Goal: Communication & Community: Participate in discussion

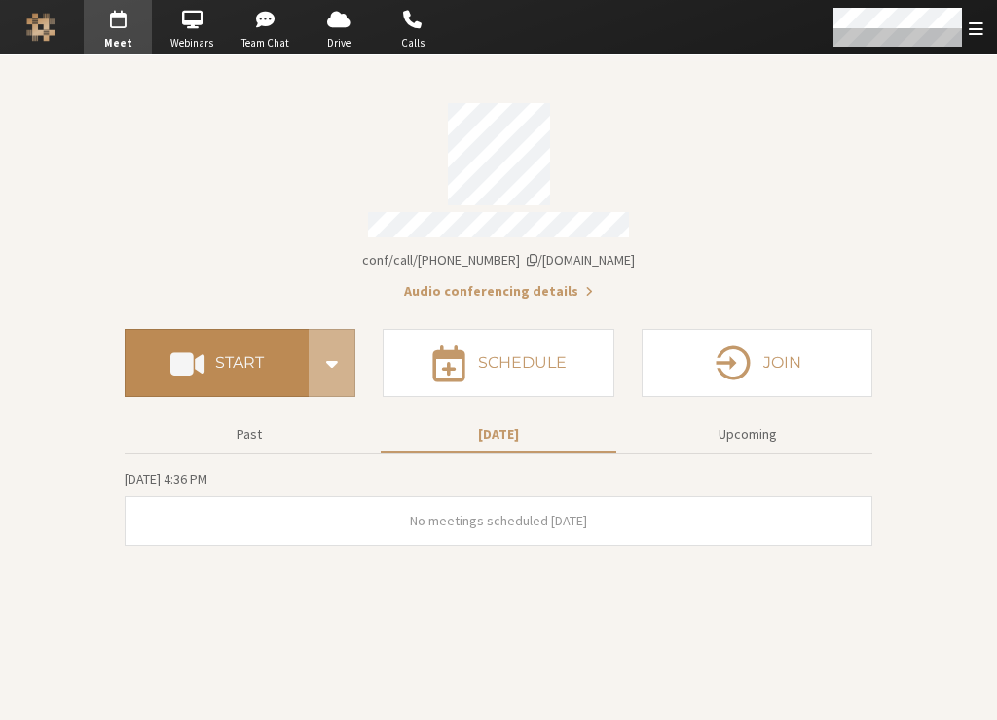
click at [263, 339] on button "Start" at bounding box center [217, 363] width 184 height 68
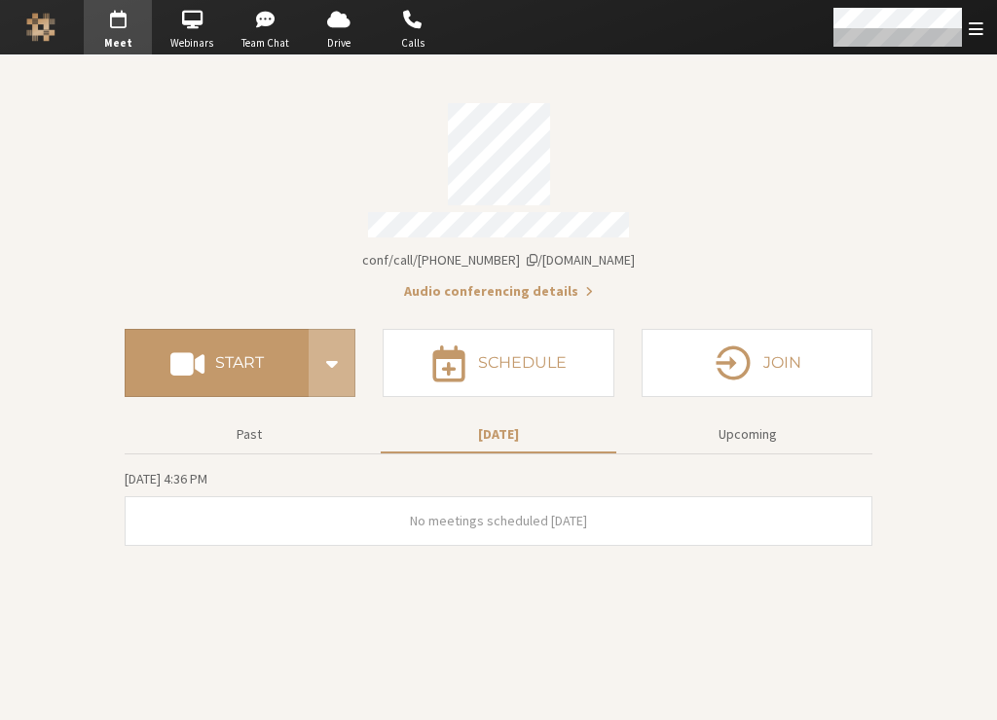
click at [147, 151] on div "Account details" at bounding box center [498, 154] width 747 height 102
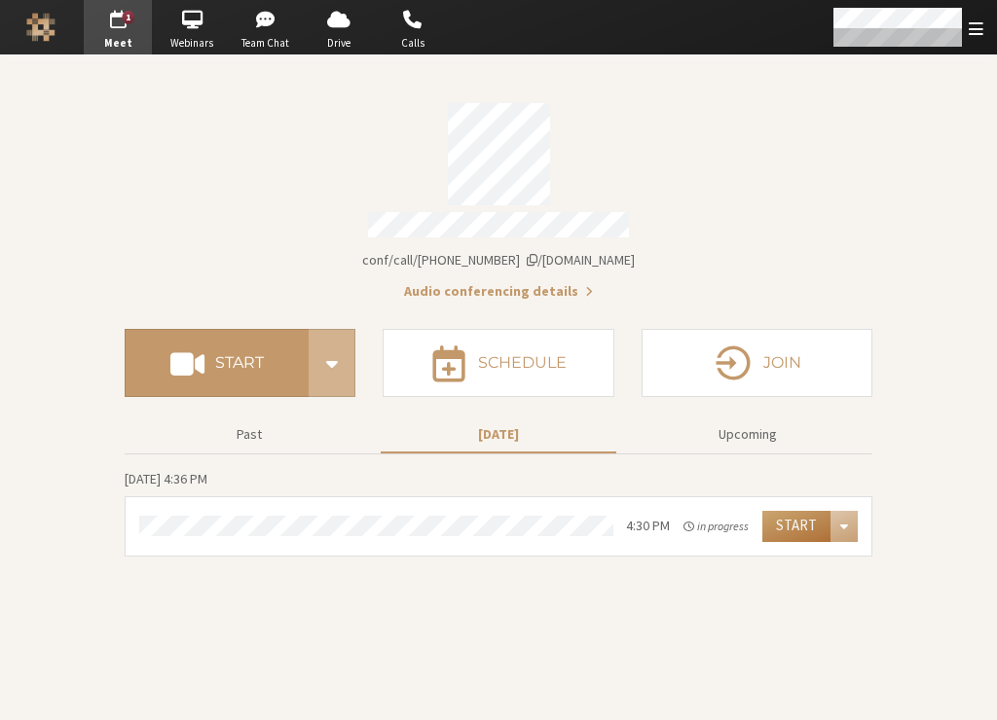
click at [808, 523] on button "Start" at bounding box center [796, 526] width 68 height 31
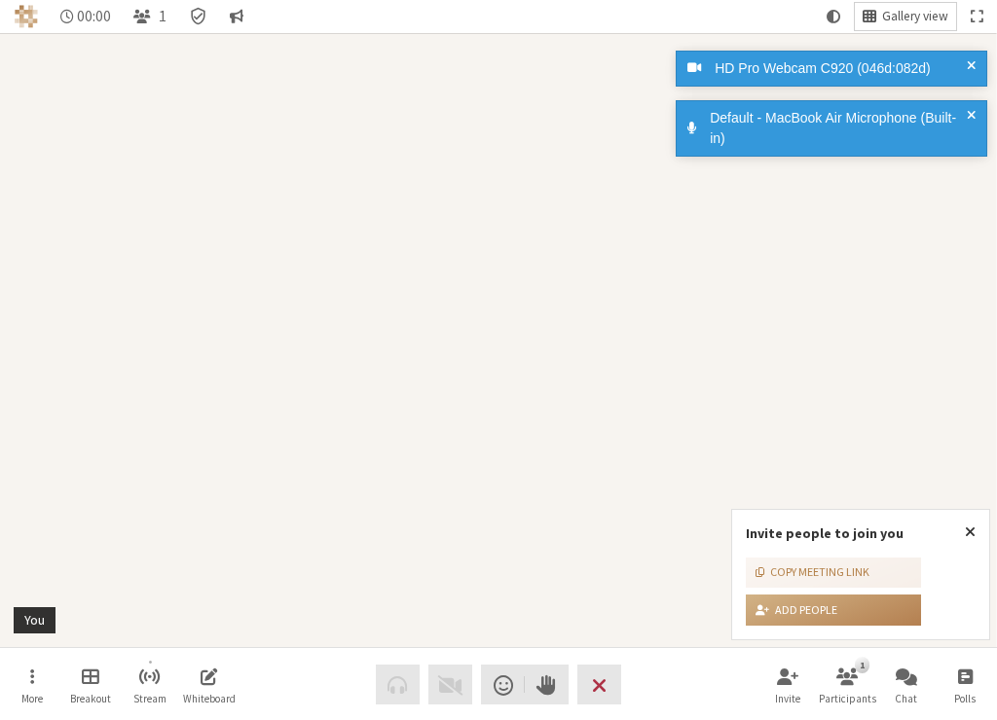
click at [921, 14] on span "Gallery view" at bounding box center [915, 17] width 66 height 15
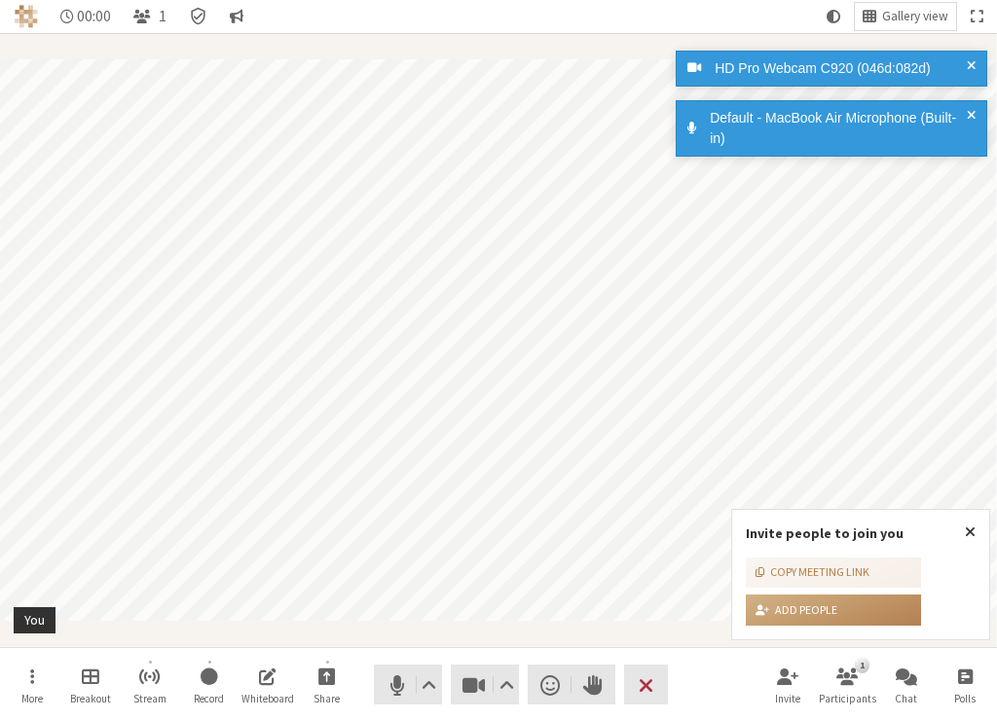
click at [967, 112] on span at bounding box center [970, 128] width 9 height 41
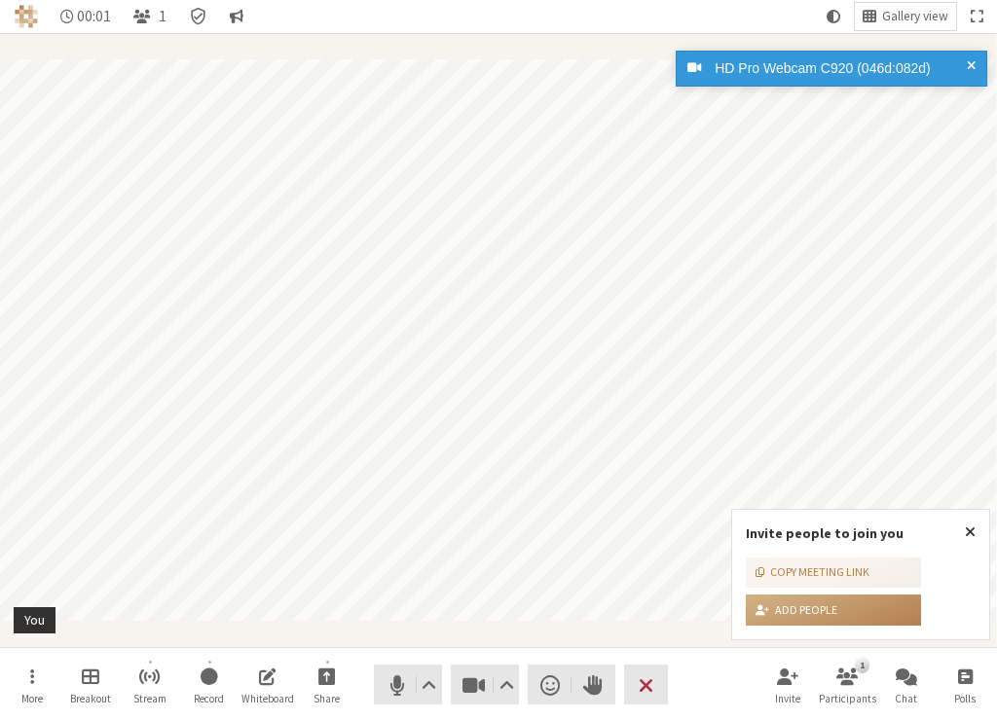
click at [970, 62] on span at bounding box center [970, 68] width 9 height 20
click at [971, 64] on div "HD Pro Webcam C920 (046d:082d) Default - MacBook Air Microphone (Built-in)" at bounding box center [826, 110] width 311 height 126
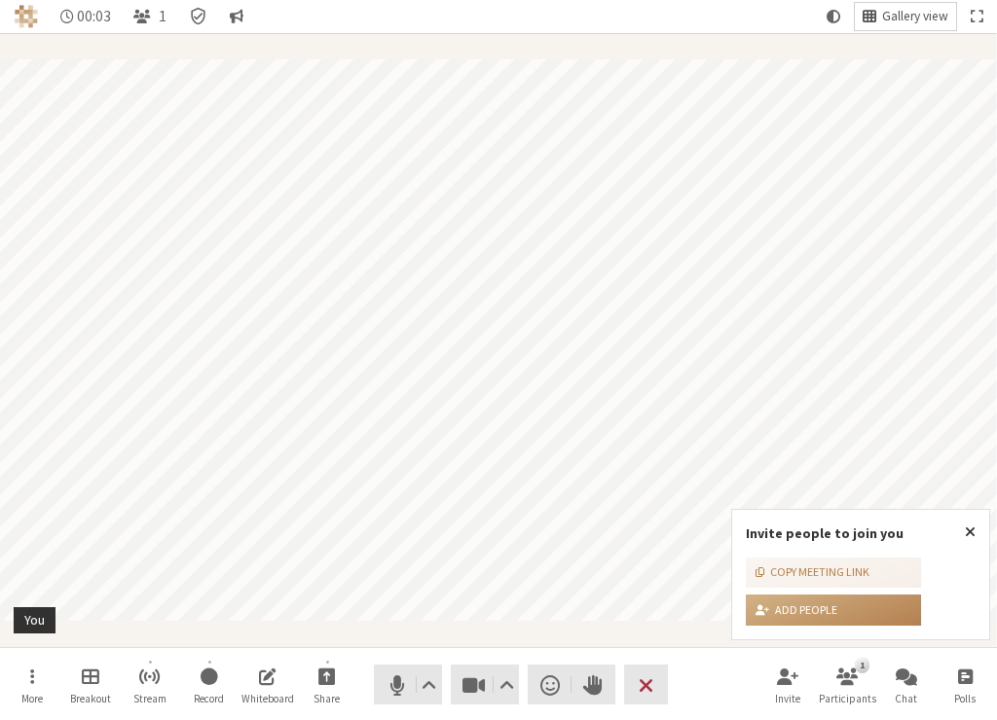
click at [910, 11] on span "Gallery view" at bounding box center [915, 17] width 66 height 15
click at [719, 23] on nav "00:08 1 Gallery view" at bounding box center [498, 16] width 997 height 33
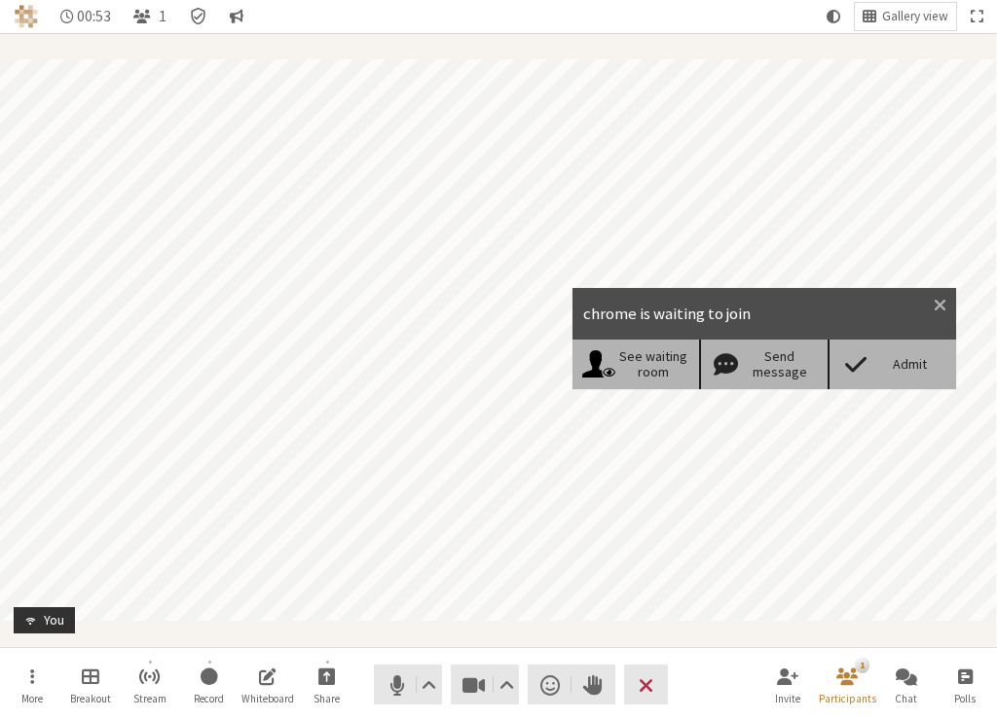
click at [878, 362] on div "Admit" at bounding box center [909, 364] width 75 height 17
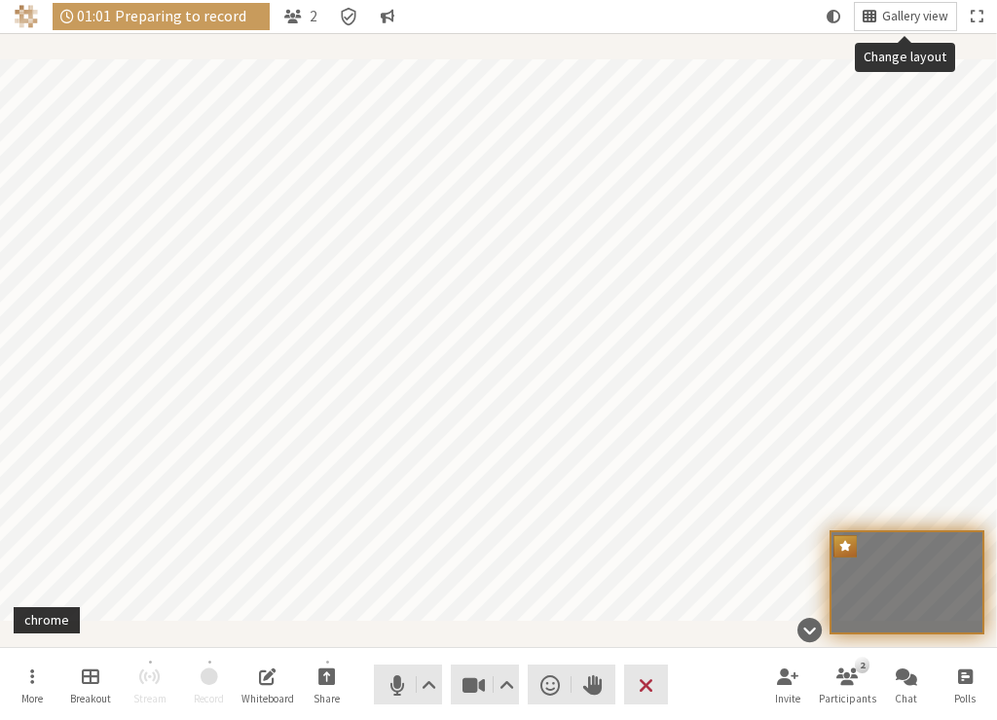
click at [890, 14] on span "Gallery view" at bounding box center [915, 17] width 66 height 15
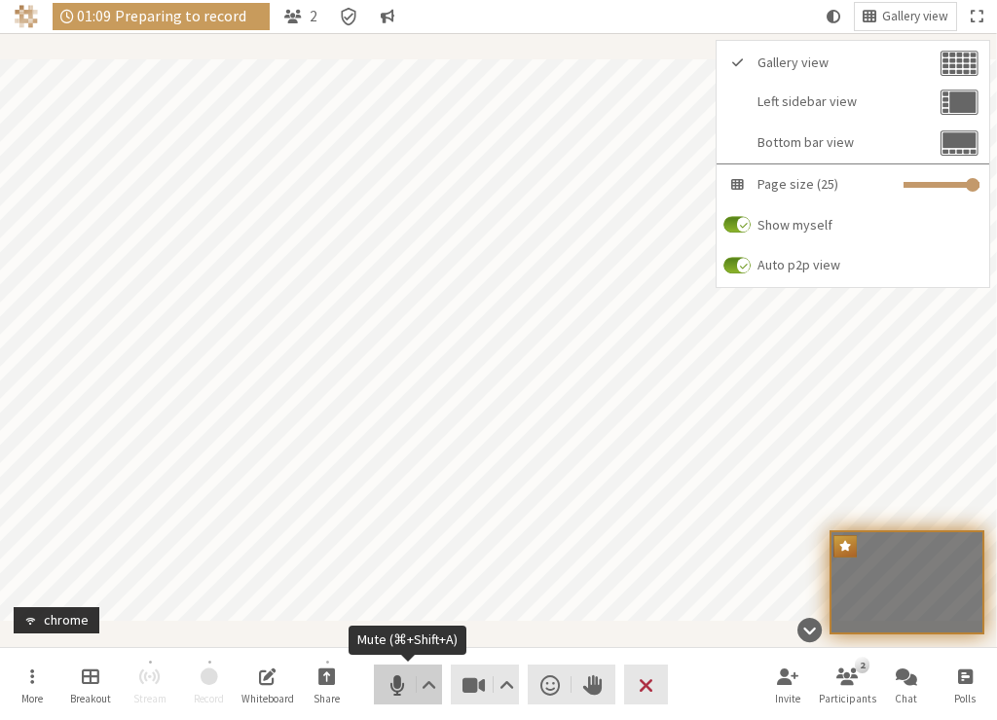
click at [396, 679] on span "Mute (⌘+Shift+A)" at bounding box center [395, 684] width 27 height 27
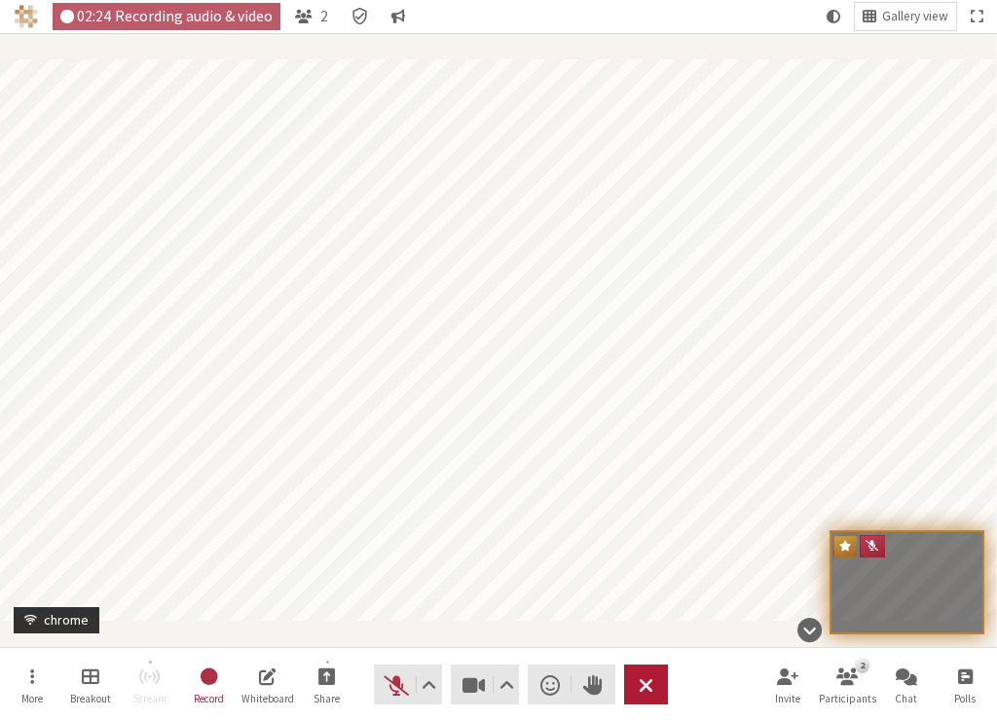
click at [635, 679] on button "Leave" at bounding box center [646, 685] width 44 height 40
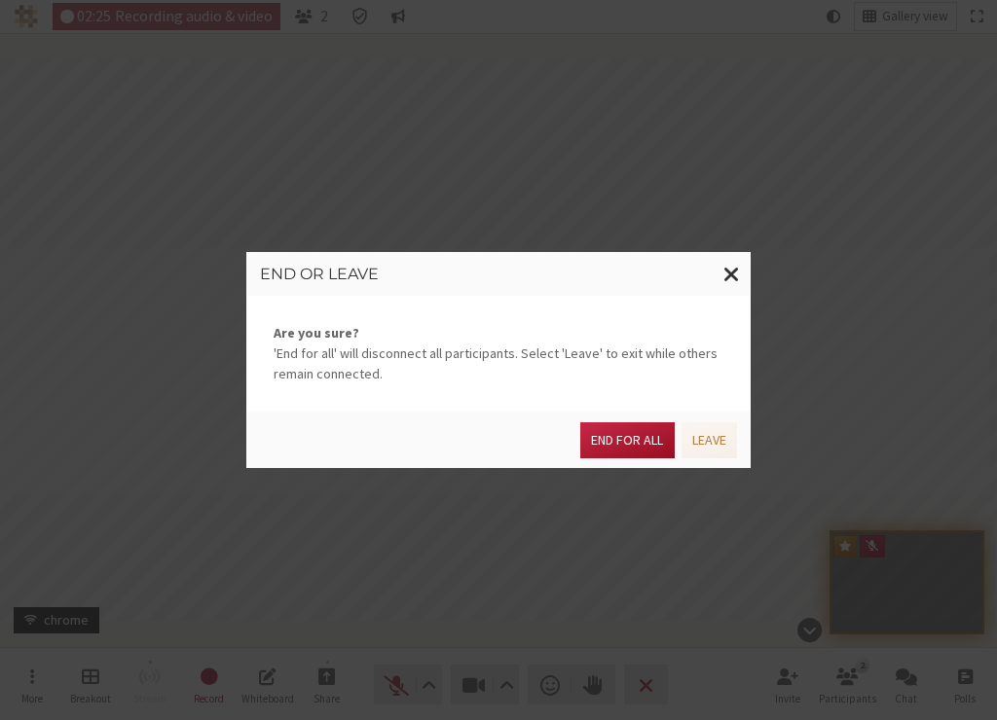
click at [635, 437] on button "End for all" at bounding box center [626, 440] width 93 height 36
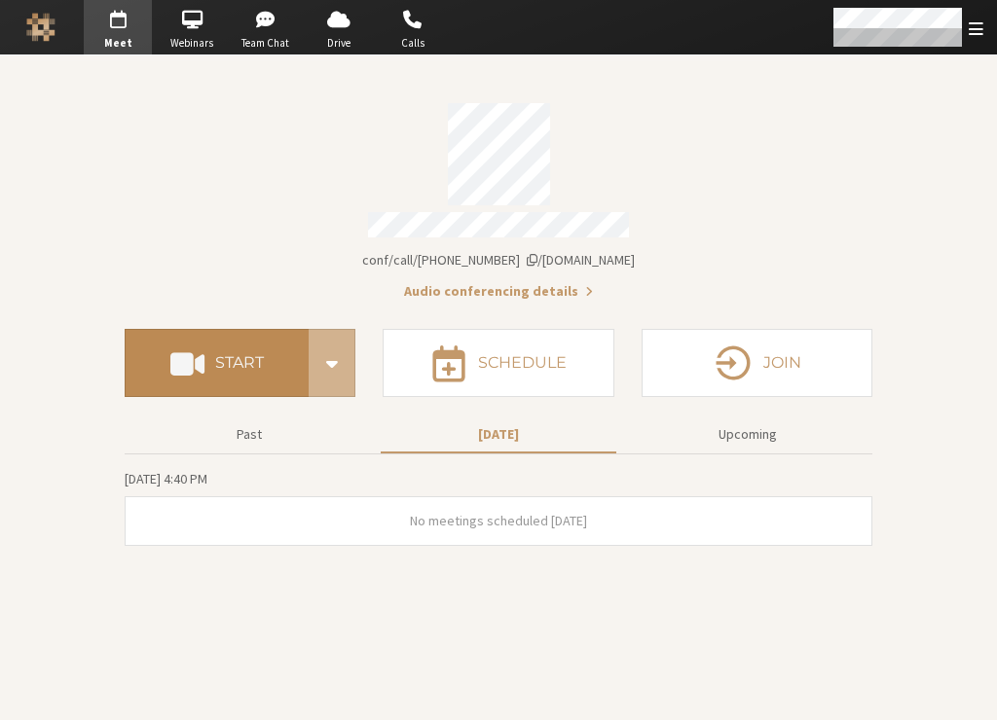
click at [225, 384] on button "Start" at bounding box center [217, 363] width 184 height 68
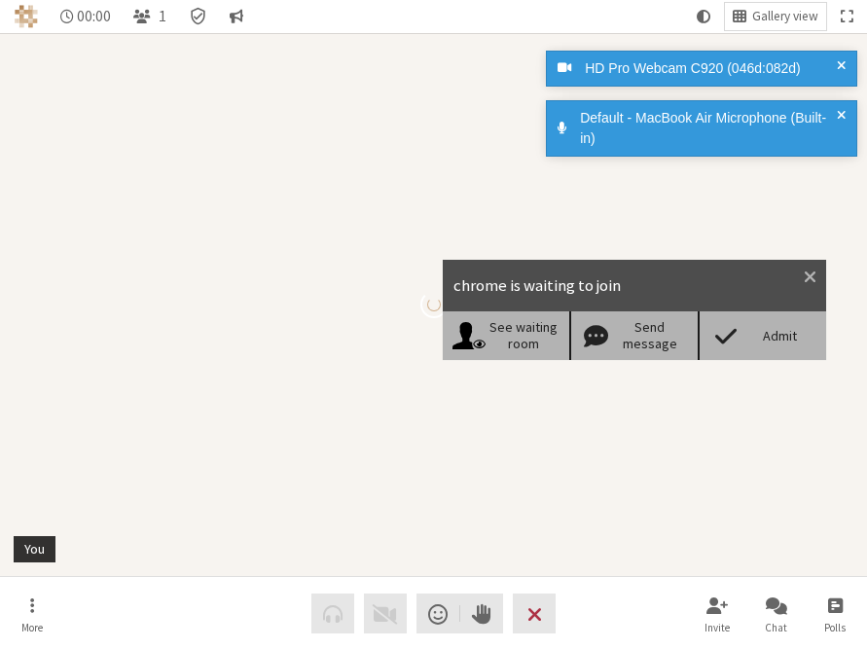
click at [467, 463] on video "Participant" at bounding box center [433, 304] width 867 height 543
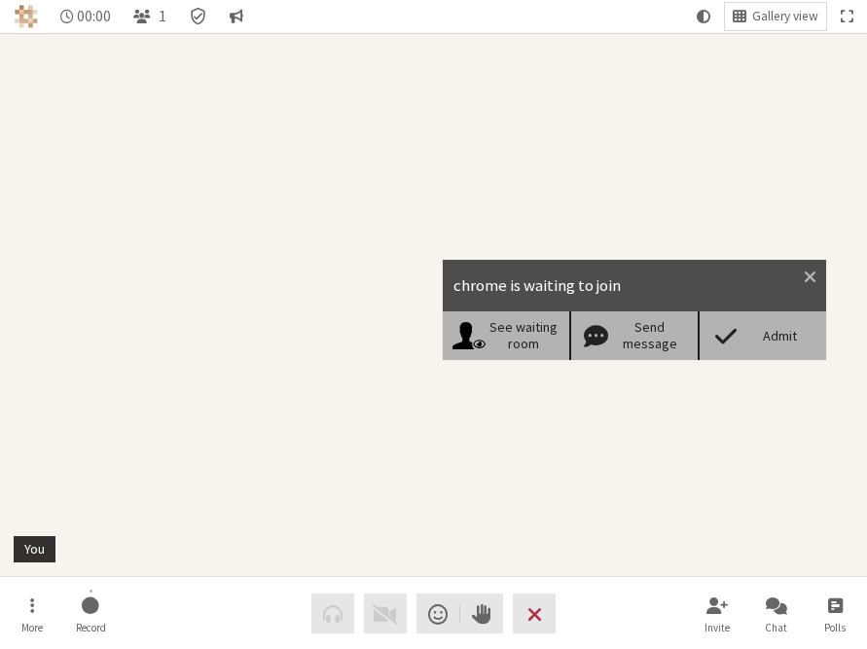
click at [768, 332] on div "Admit" at bounding box center [780, 336] width 75 height 17
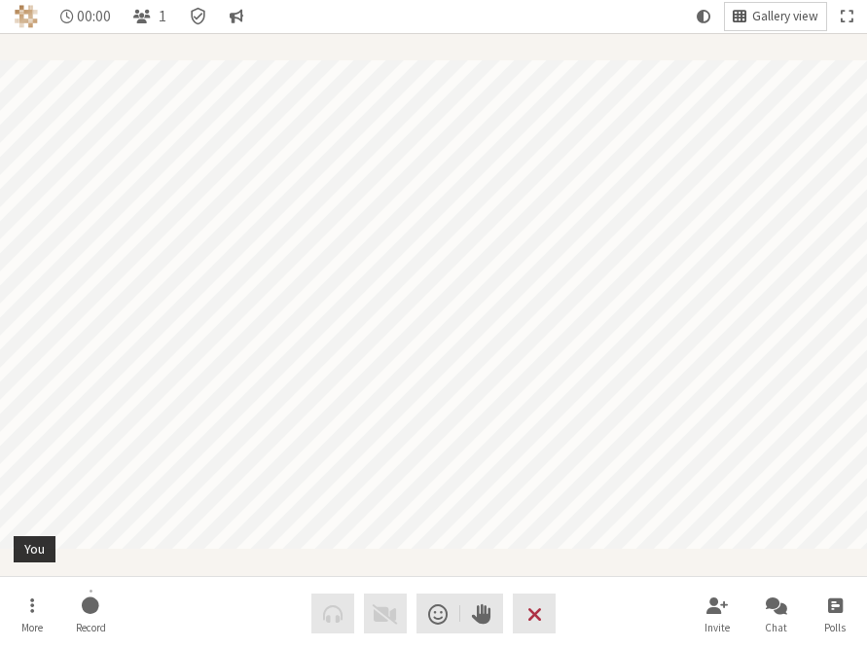
click at [757, 12] on span "Gallery view" at bounding box center [785, 17] width 66 height 15
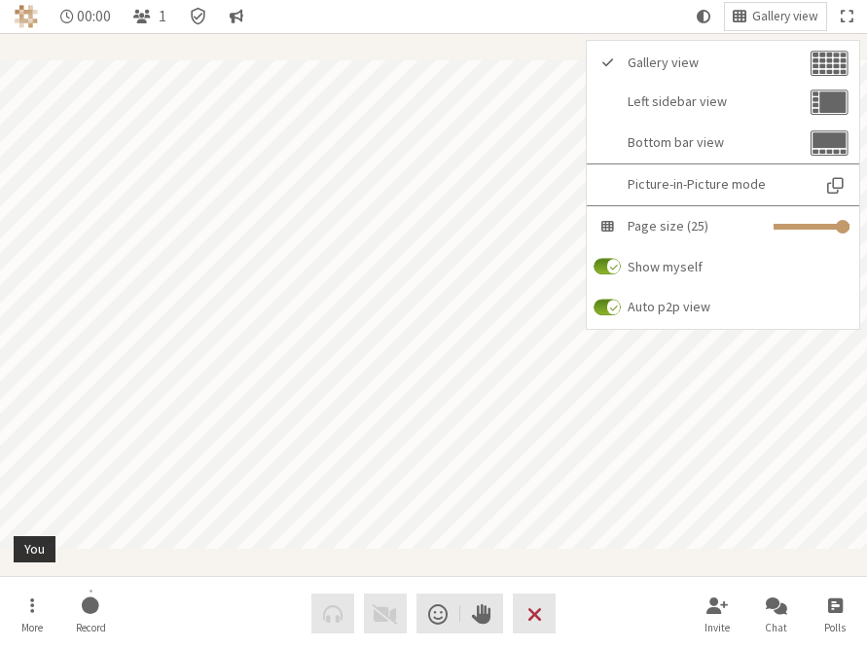
click at [758, 13] on span "Gallery view" at bounding box center [785, 17] width 66 height 15
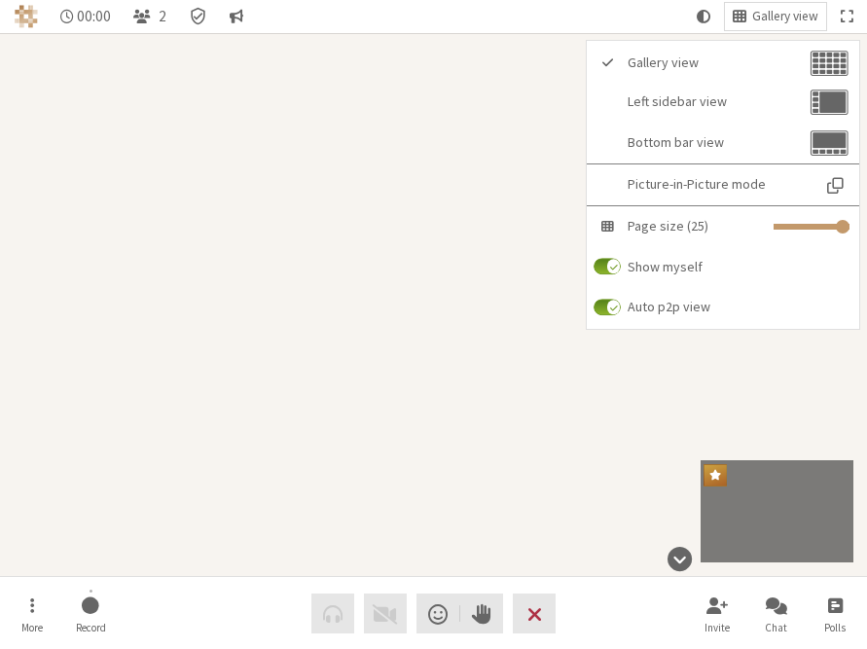
click at [620, 579] on nav "More Record Audio Video Send a reaction Raise hand Leave Invite Chat Polls" at bounding box center [434, 613] width 858 height 73
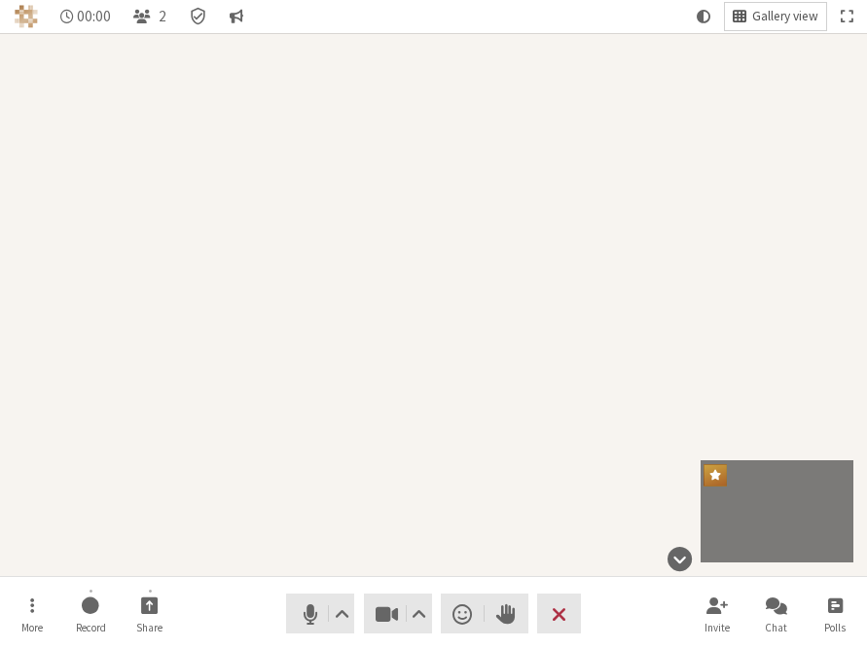
click at [746, 16] on button "Gallery view" at bounding box center [775, 16] width 101 height 27
click at [556, 385] on div "Participant" at bounding box center [433, 304] width 867 height 543
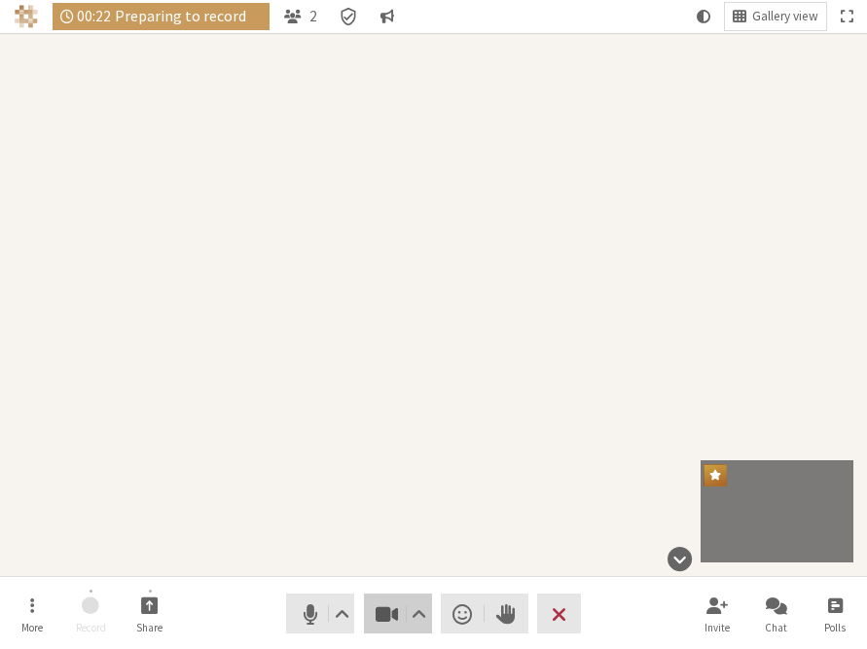
click at [388, 608] on span "Stop video (⌘+Shift+V)" at bounding box center [386, 613] width 27 height 27
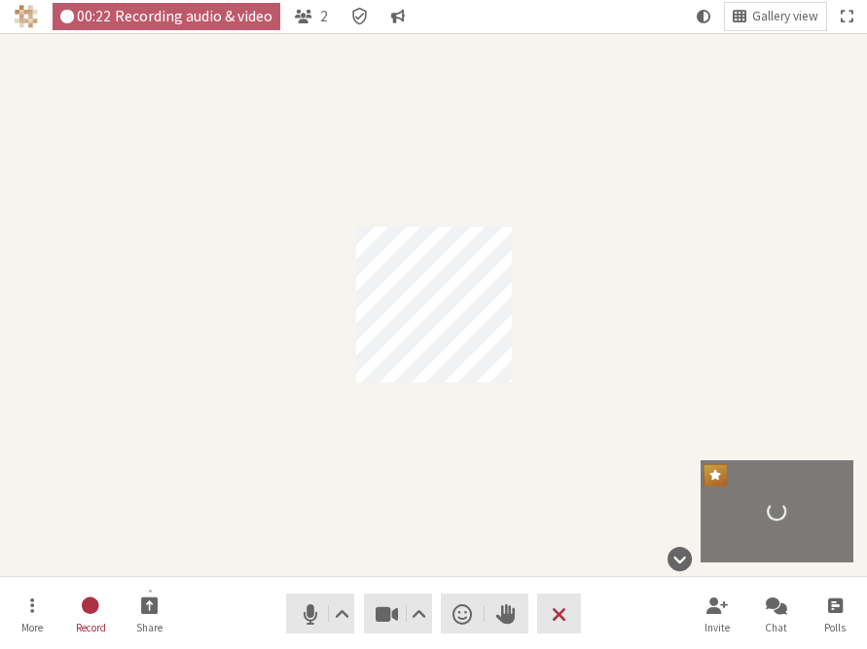
click at [562, 596] on nav "More Record Share Audio Video Send a reaction Raise hand Leave Invite Chat Polls" at bounding box center [434, 613] width 858 height 73
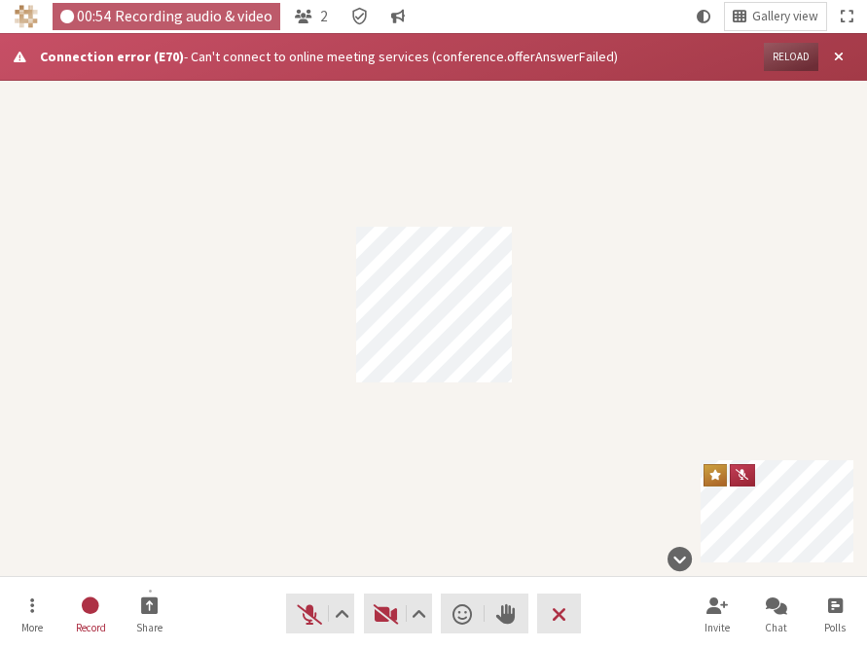
click at [797, 54] on button "Reload" at bounding box center [791, 57] width 54 height 28
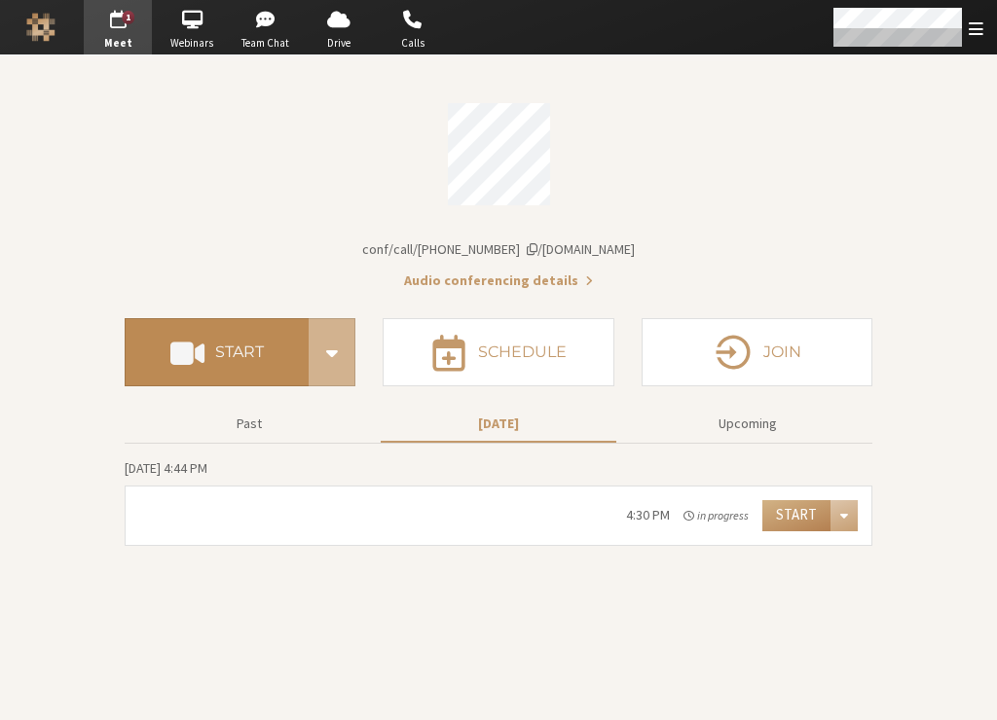
click at [269, 356] on button "Start" at bounding box center [217, 352] width 184 height 68
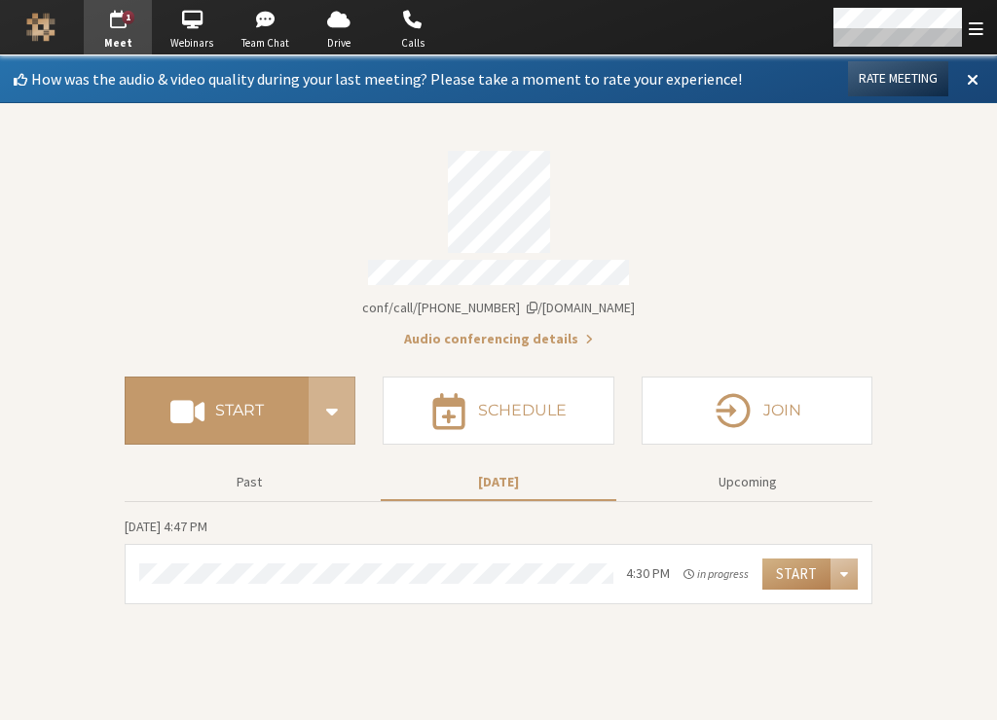
click at [126, 262] on div "Account details" at bounding box center [498, 275] width 747 height 31
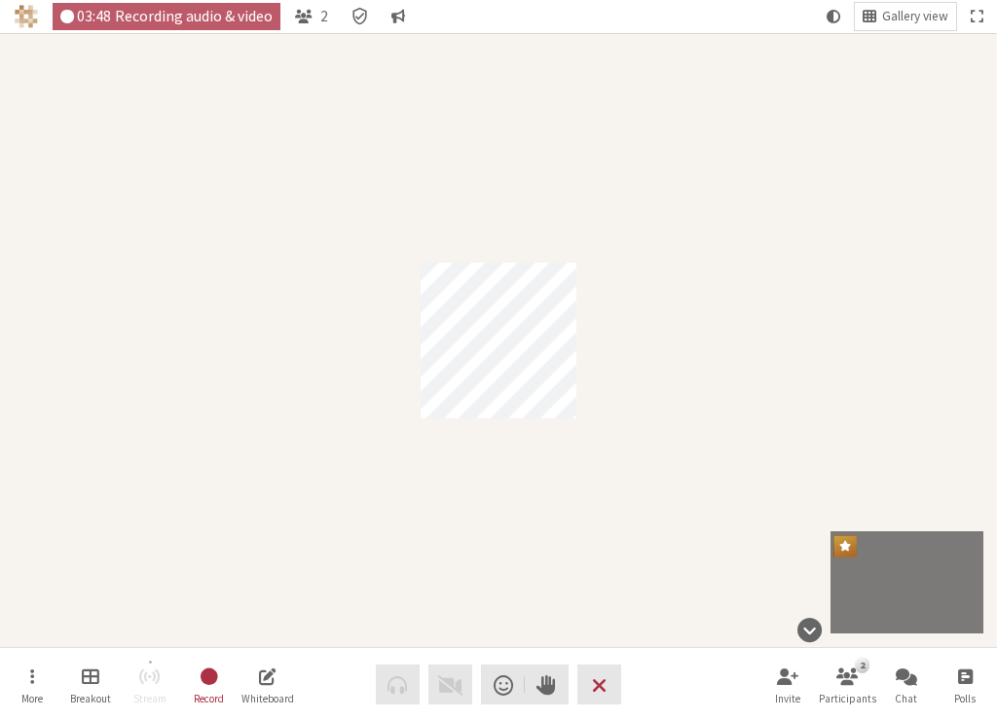
click at [292, 473] on div "Participant" at bounding box center [498, 340] width 997 height 614
click at [887, 10] on span "Gallery view" at bounding box center [915, 17] width 66 height 15
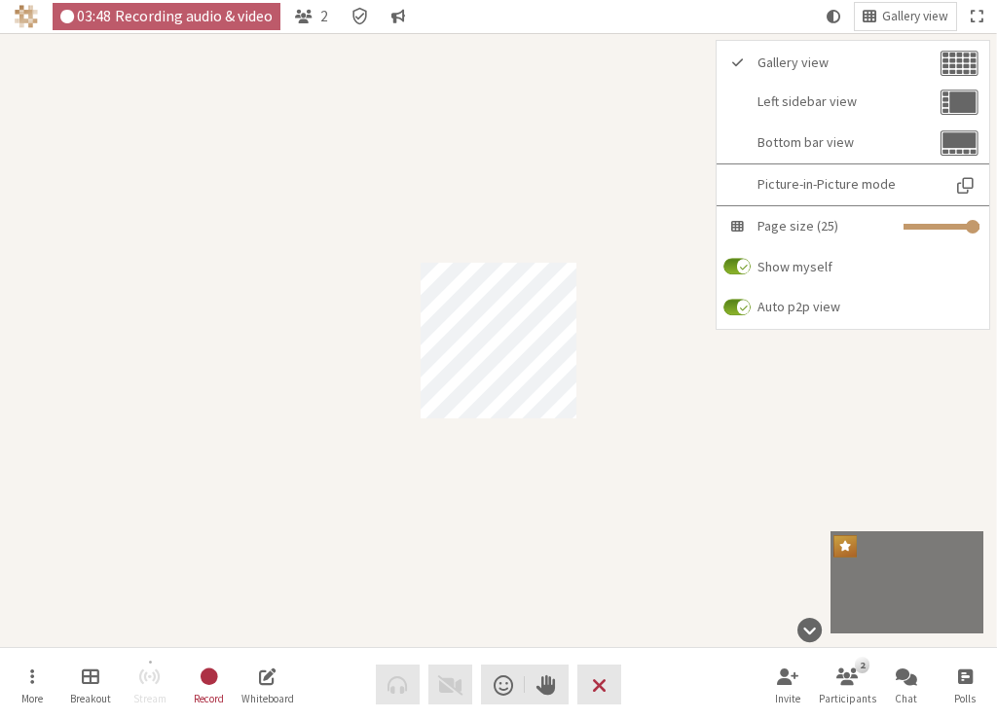
click at [914, 21] on span "Gallery view" at bounding box center [915, 17] width 66 height 15
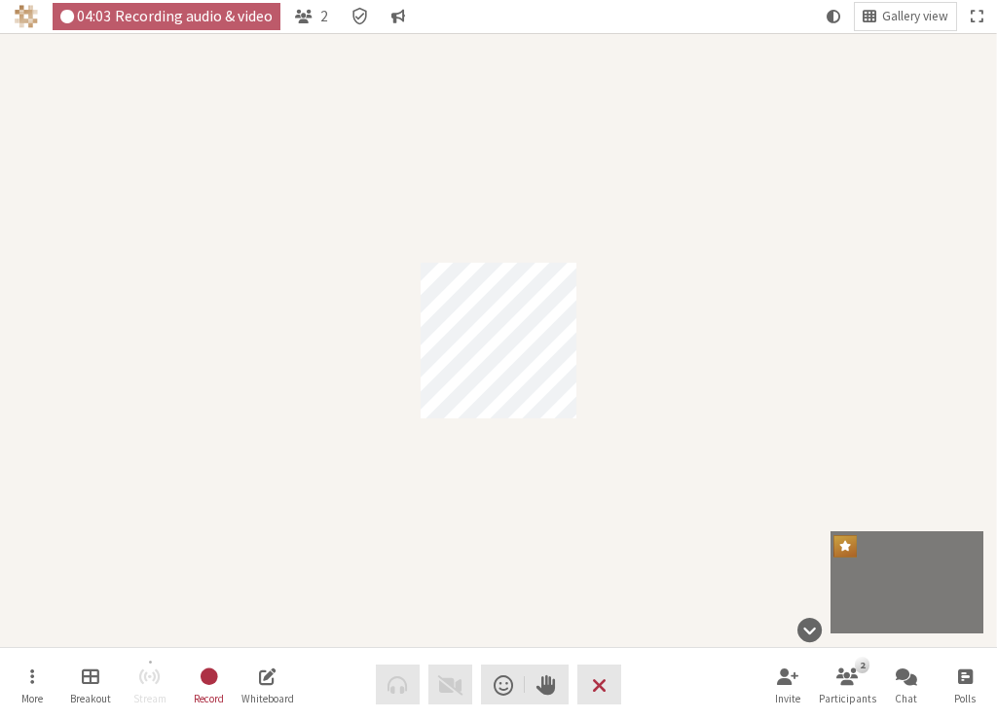
click at [883, 18] on span "Gallery view" at bounding box center [915, 17] width 66 height 15
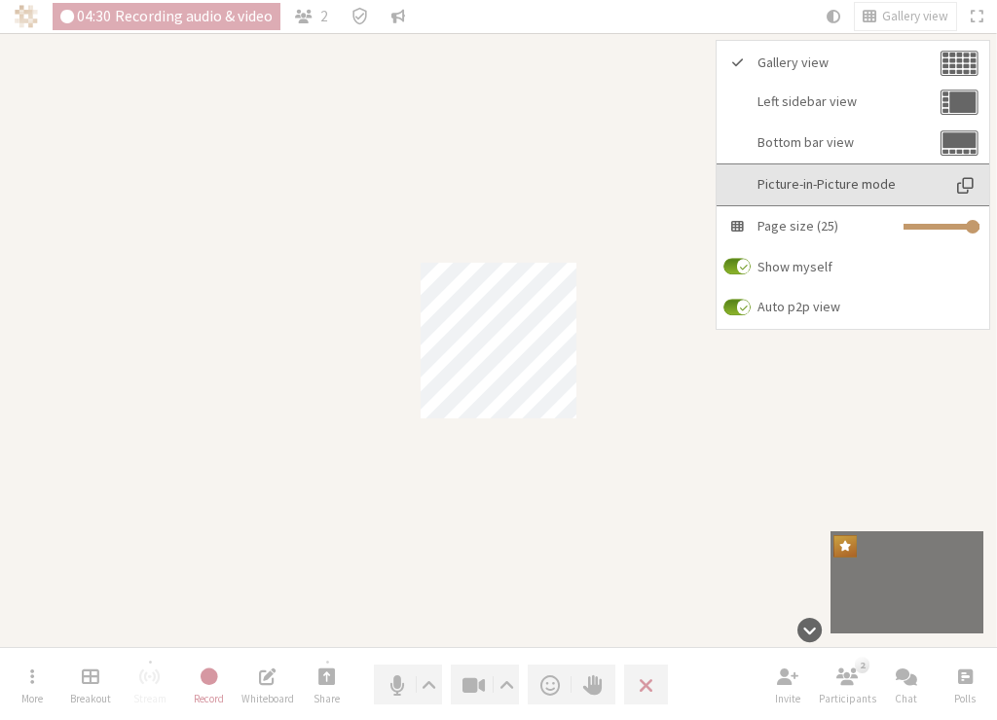
click at [968, 183] on span "Picture-in-Picture mode" at bounding box center [965, 185] width 27 height 20
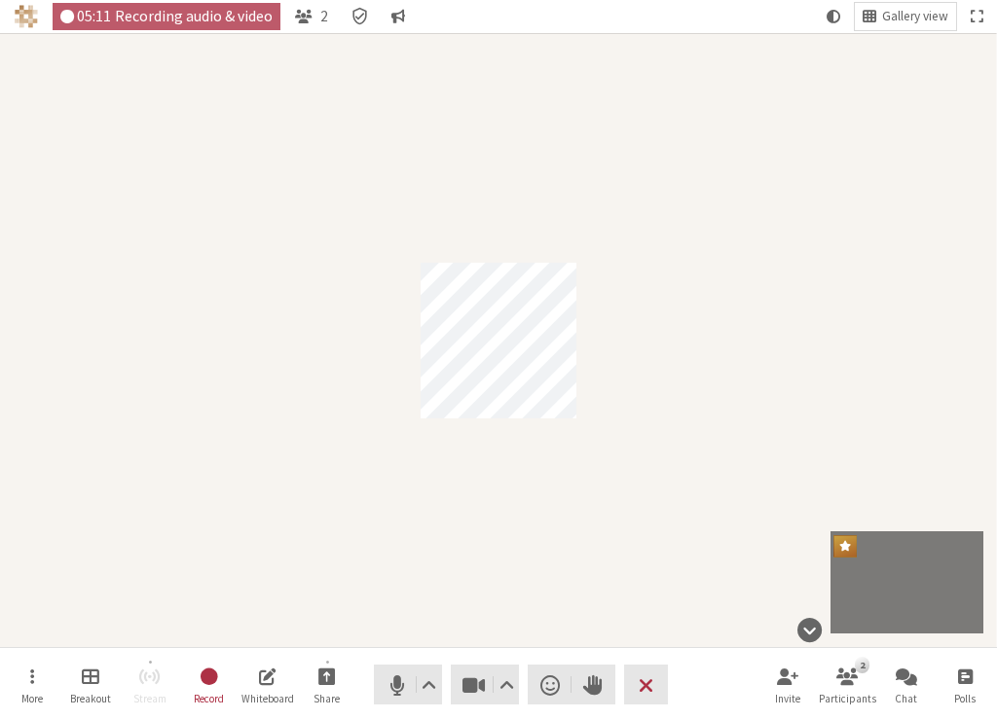
click at [464, 590] on div "Participant" at bounding box center [498, 340] width 997 height 614
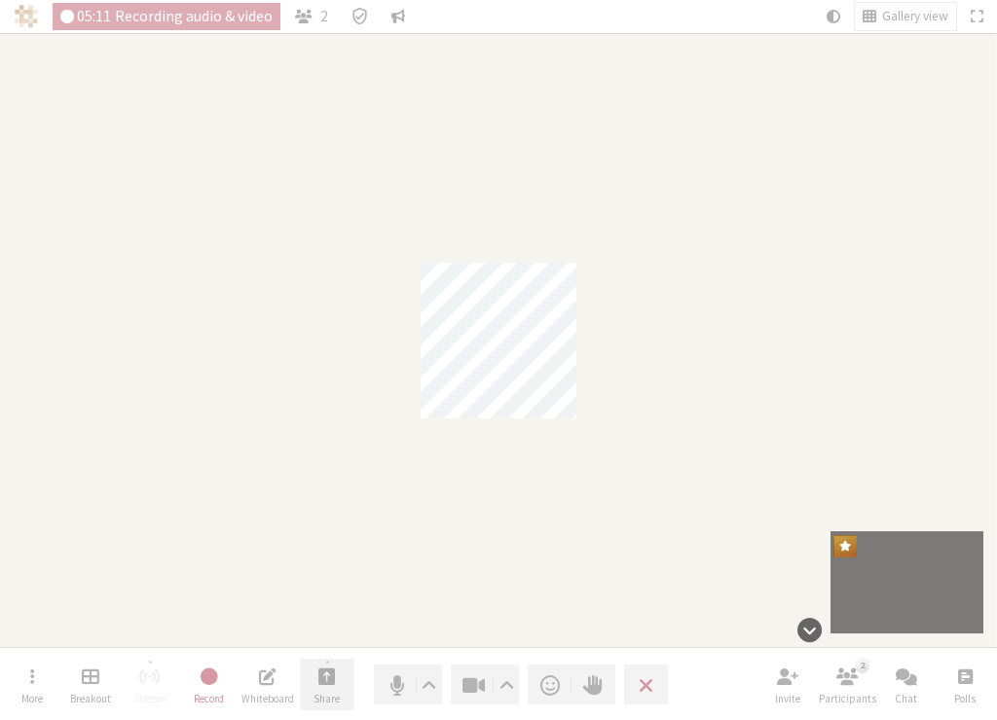
click at [320, 686] on span "Start sharing" at bounding box center [327, 676] width 18 height 22
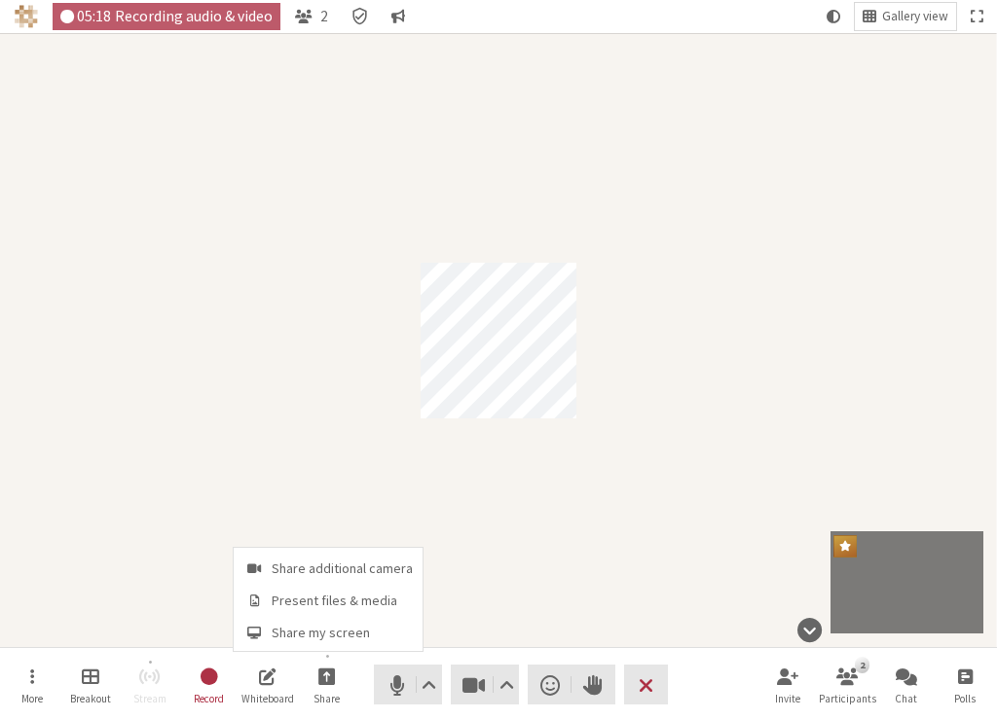
click at [618, 520] on div "Participant" at bounding box center [498, 340] width 997 height 614
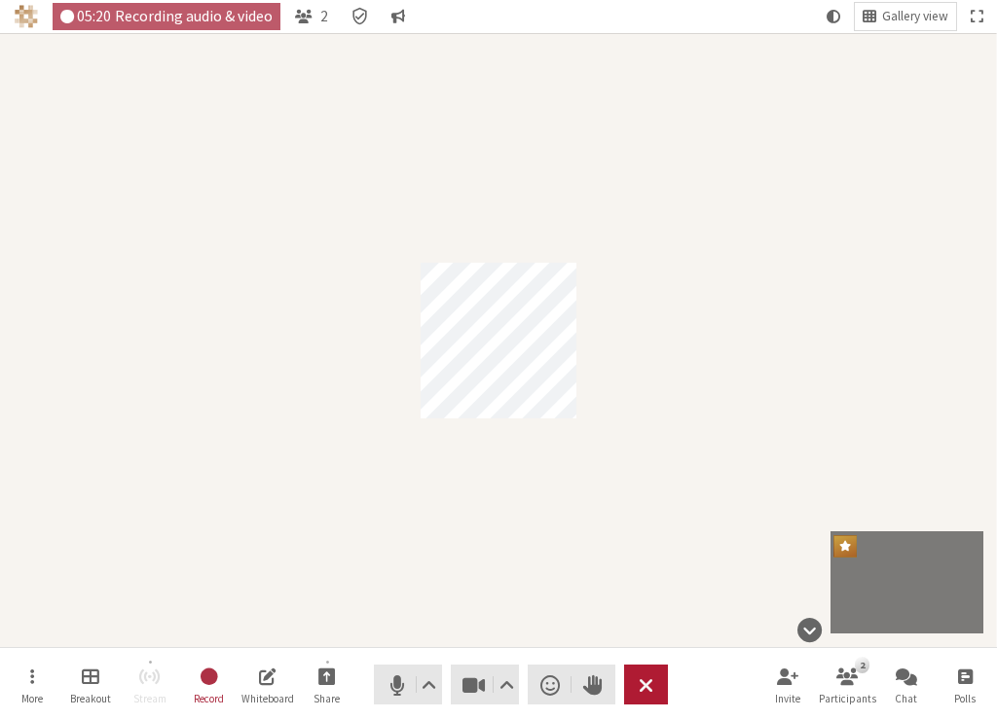
click at [644, 679] on span "End or leave meeting" at bounding box center [645, 684] width 15 height 27
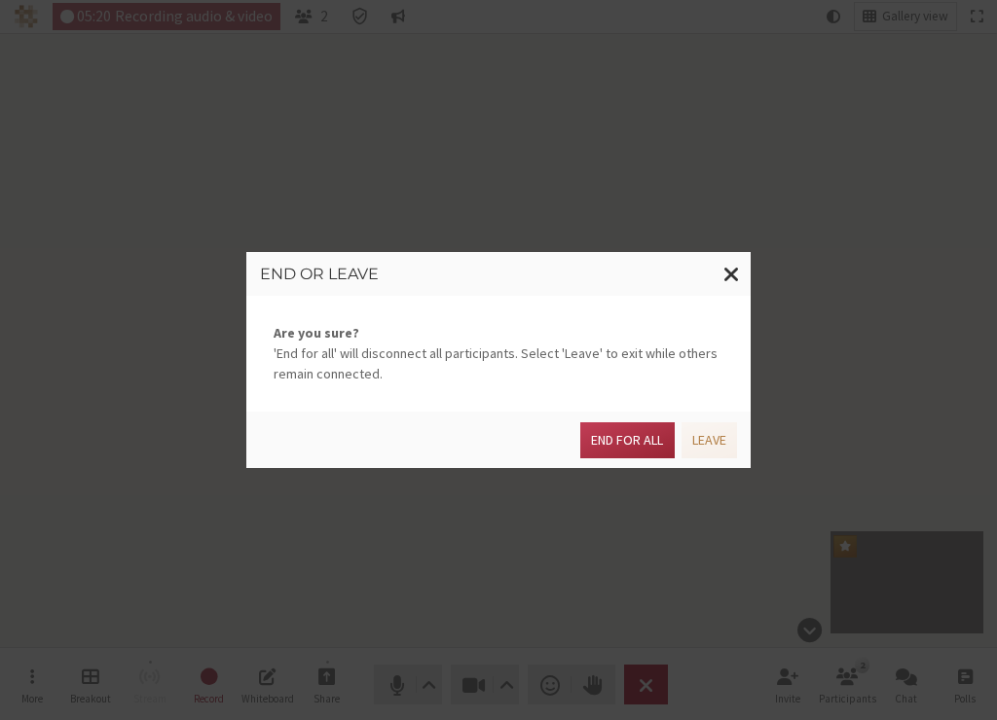
click at [656, 682] on div "End or leave Are you sure? 'End for all' will disconnect all participants. Sele…" at bounding box center [498, 360] width 997 height 720
click at [628, 439] on button "End for all" at bounding box center [626, 440] width 93 height 36
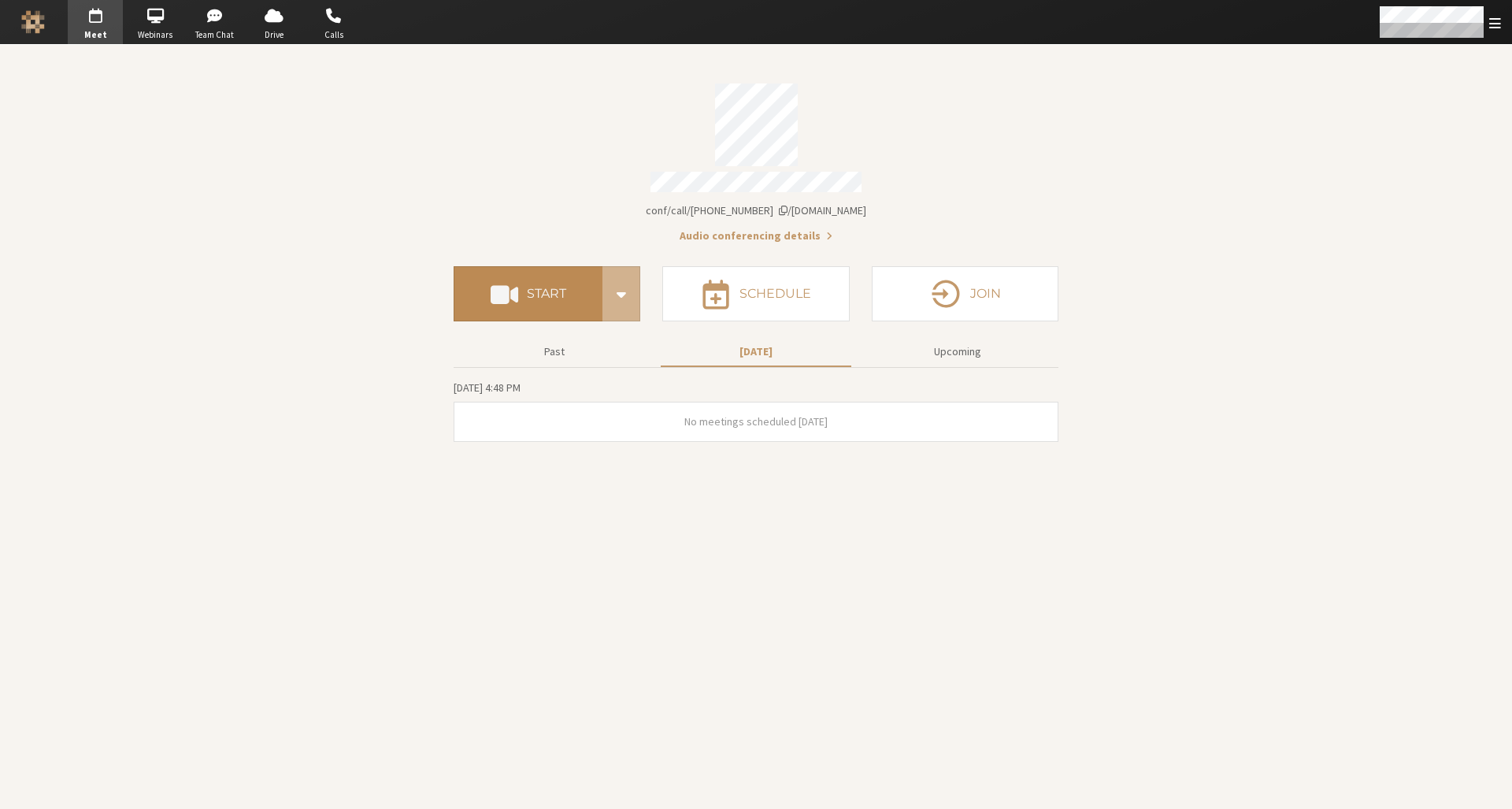
click at [567, 275] on button "Start" at bounding box center [529, 294] width 149 height 55
